Goal: Check status

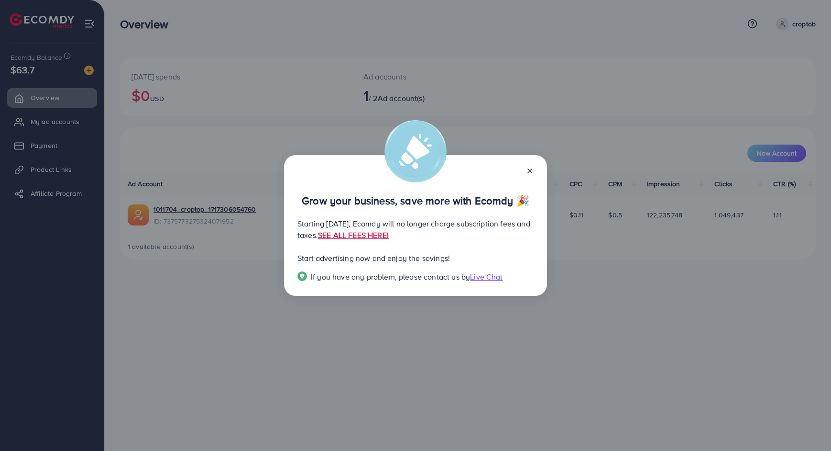
click at [532, 169] on icon at bounding box center [530, 171] width 8 height 8
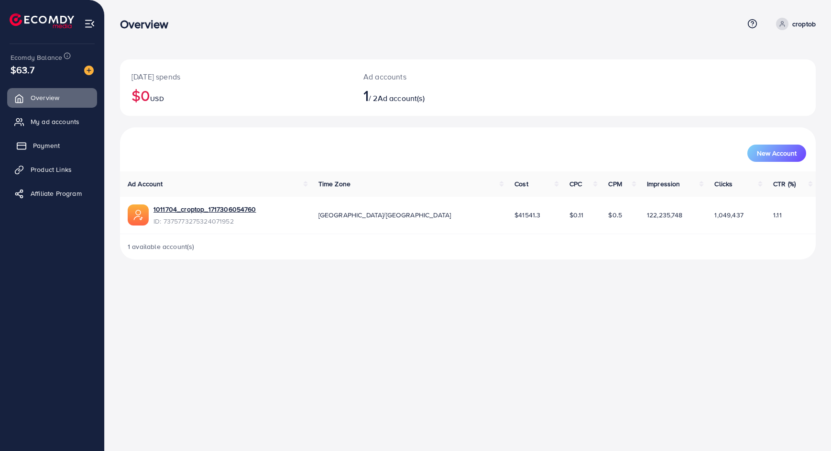
click at [49, 144] on span "Payment" at bounding box center [46, 146] width 27 height 10
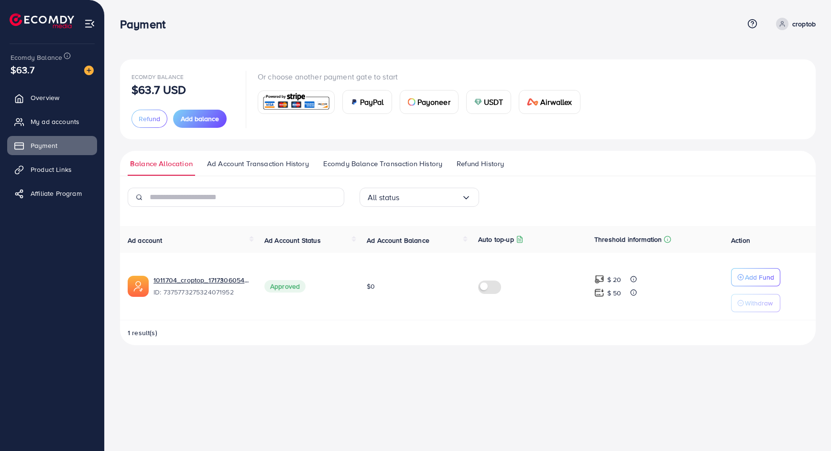
click at [491, 167] on span "Refund History" at bounding box center [480, 163] width 47 height 11
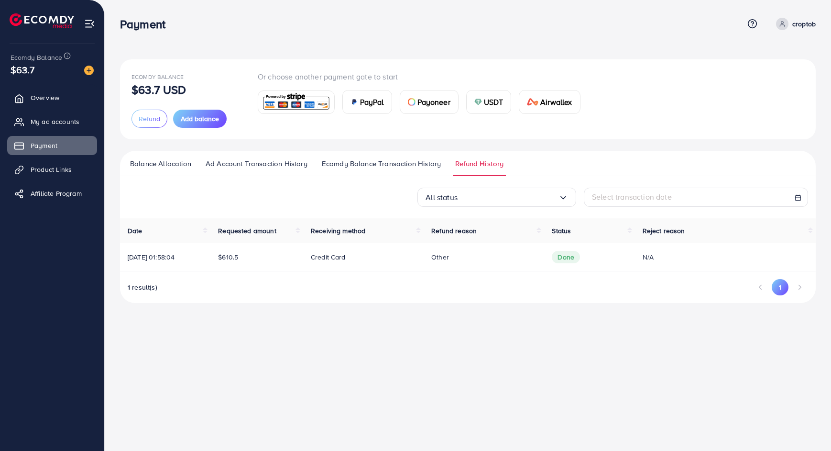
click at [526, 254] on div "Other" at bounding box center [483, 257] width 105 height 10
click at [596, 254] on td "Done" at bounding box center [589, 257] width 90 height 28
click at [575, 255] on span "Done" at bounding box center [566, 257] width 28 height 12
click at [303, 254] on td "$610.5" at bounding box center [256, 257] width 93 height 28
click at [337, 256] on p "Credit card" at bounding box center [328, 256] width 35 height 11
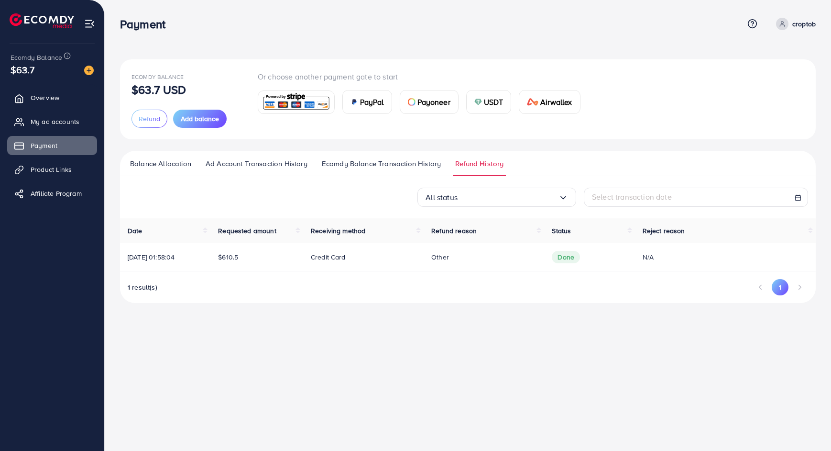
click at [135, 282] on span "1 result(s)" at bounding box center [143, 287] width 30 height 10
click at [138, 284] on span "1 result(s)" at bounding box center [143, 287] width 30 height 10
click at [571, 225] on th "Status" at bounding box center [589, 230] width 90 height 25
click at [668, 232] on span "Reject reason" at bounding box center [664, 231] width 43 height 10
